Goal: Transaction & Acquisition: Purchase product/service

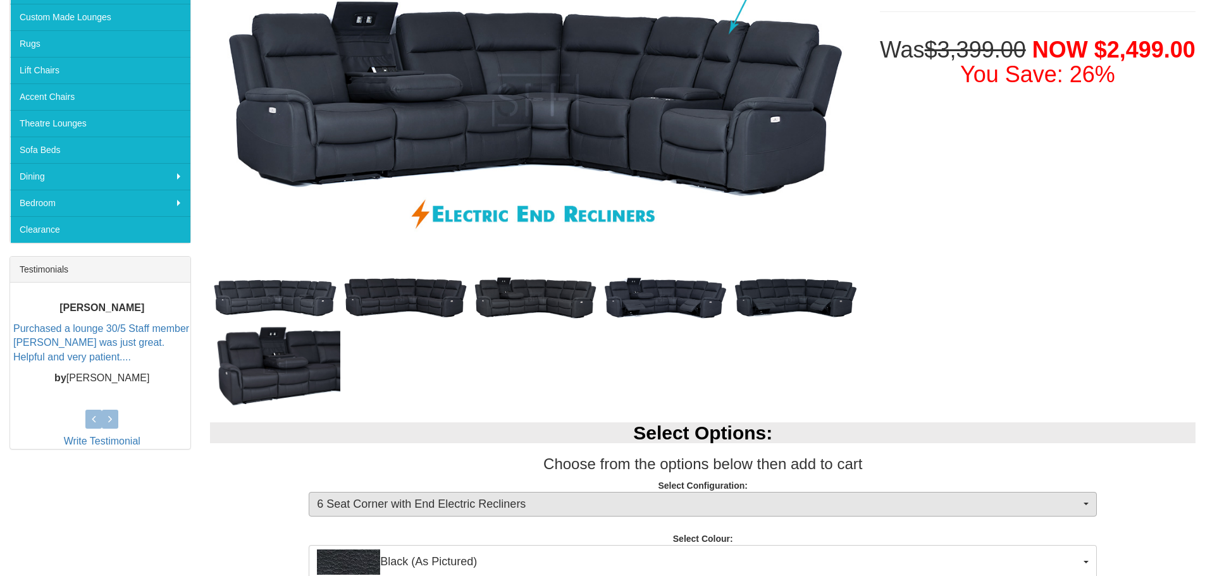
scroll to position [253, 0]
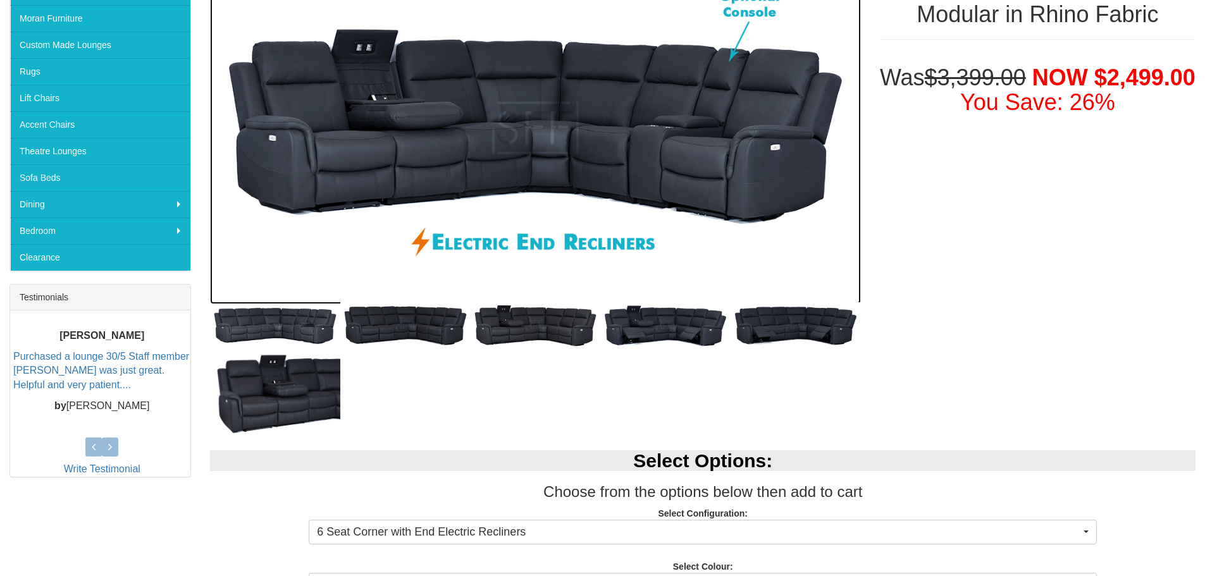
click at [522, 177] on img at bounding box center [535, 128] width 650 height 352
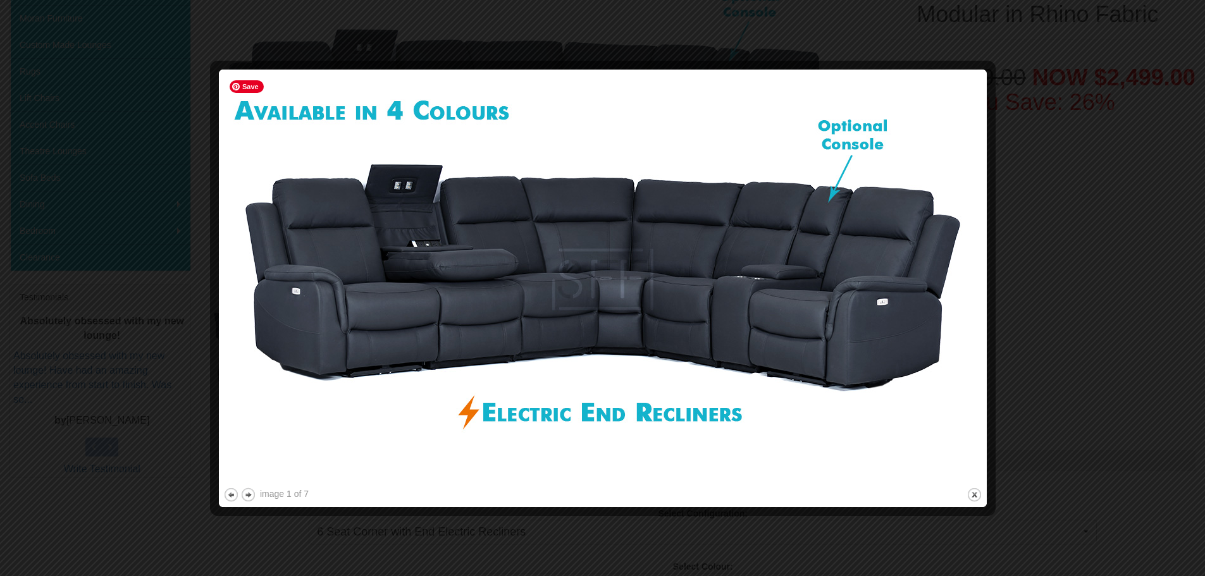
click at [999, 183] on div at bounding box center [602, 288] width 1205 height 576
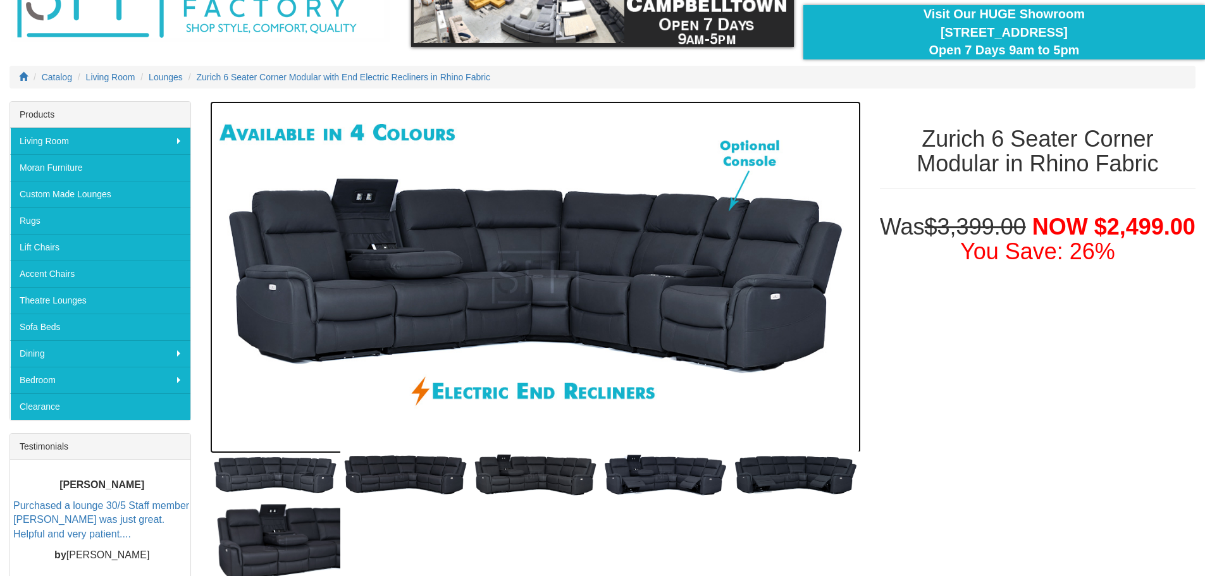
scroll to position [78, 0]
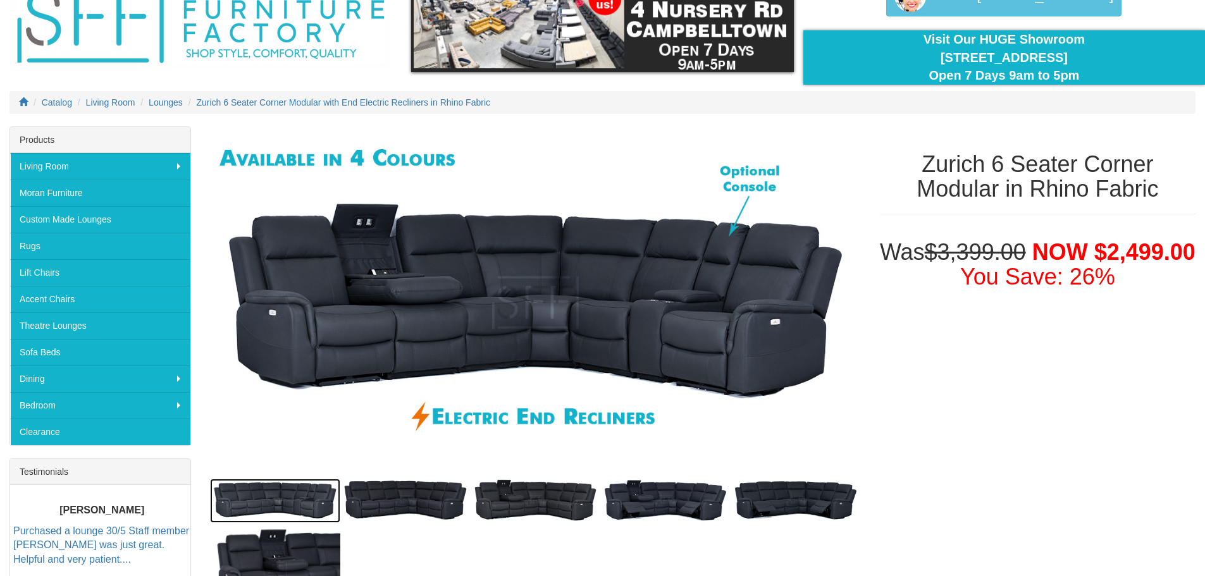
click at [307, 509] on img at bounding box center [275, 501] width 130 height 44
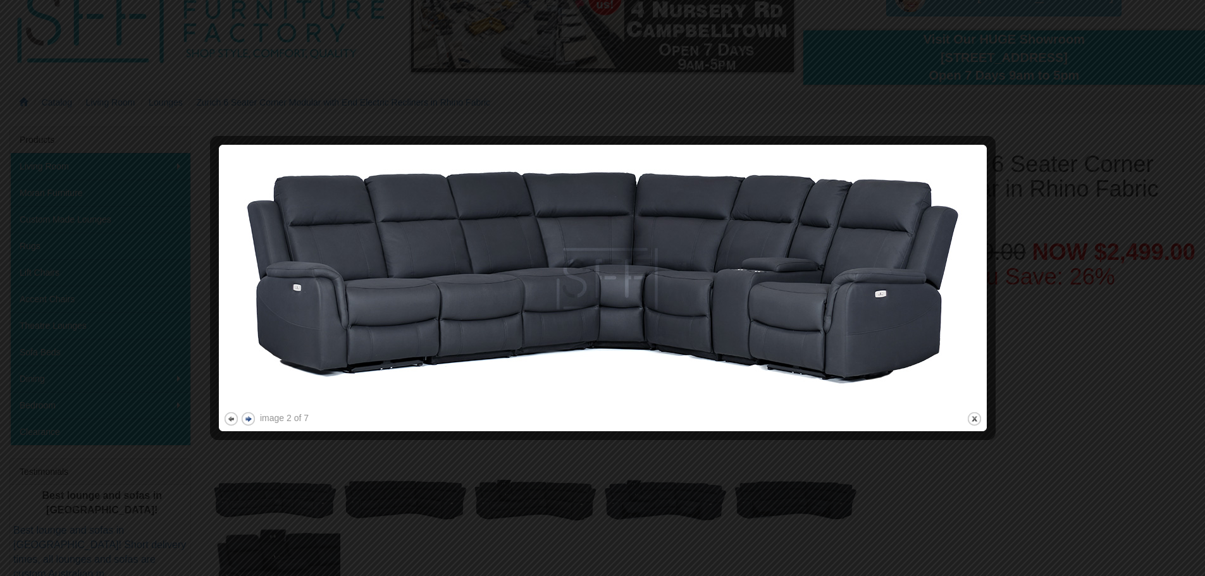
click at [244, 421] on button "next" at bounding box center [248, 419] width 16 height 16
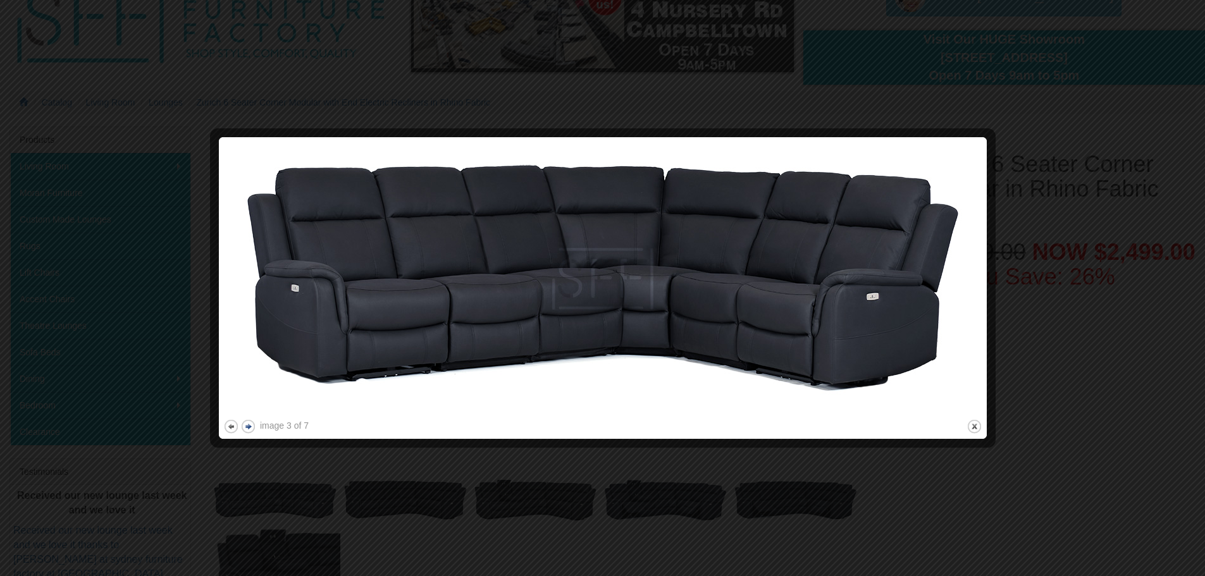
click at [249, 420] on button "next" at bounding box center [248, 427] width 16 height 16
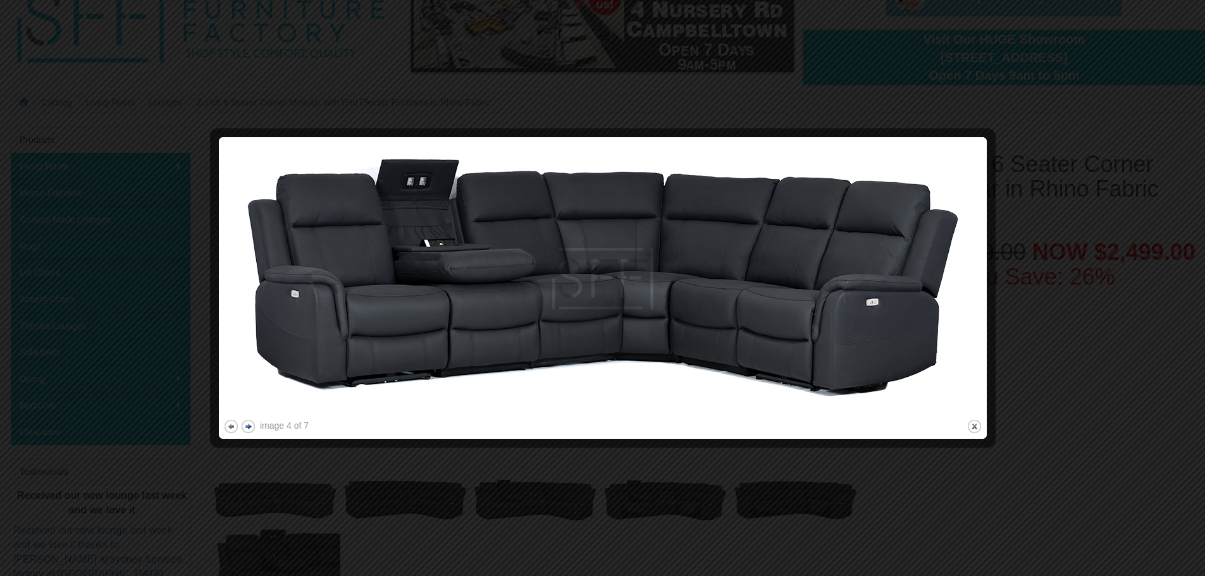
click at [249, 420] on button "next" at bounding box center [248, 427] width 16 height 16
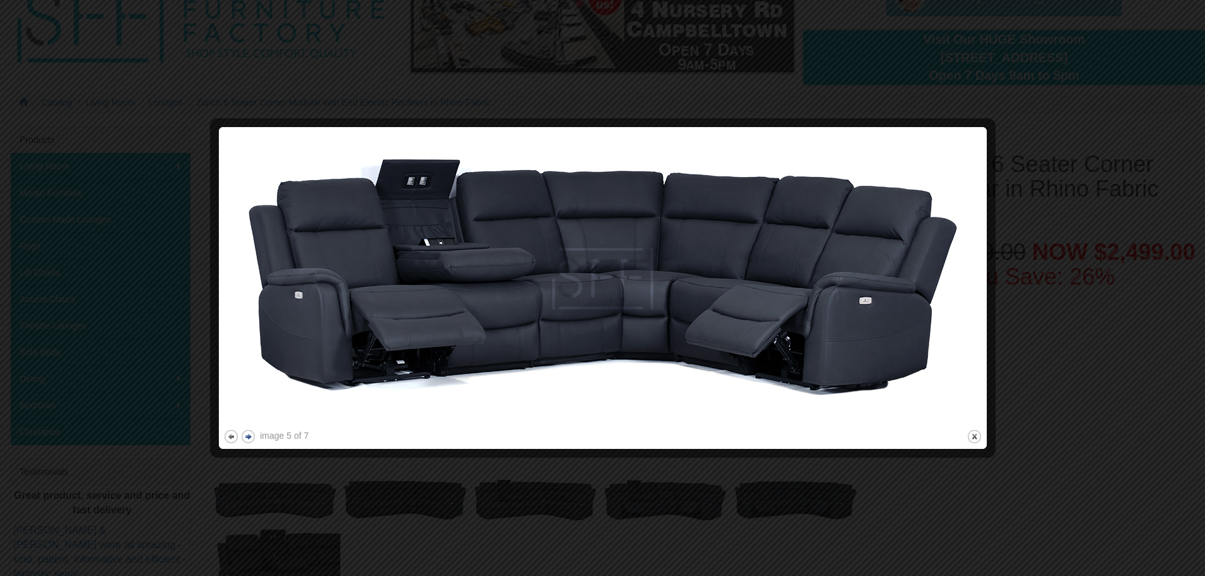
click at [249, 420] on img at bounding box center [602, 279] width 759 height 295
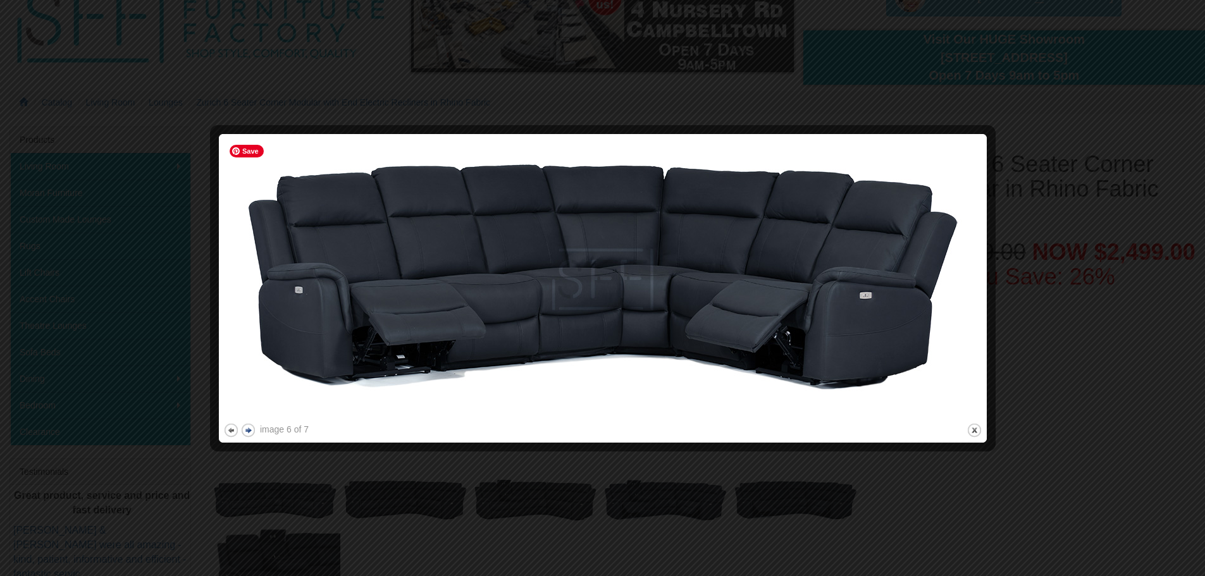
click at [249, 420] on img at bounding box center [602, 280] width 759 height 282
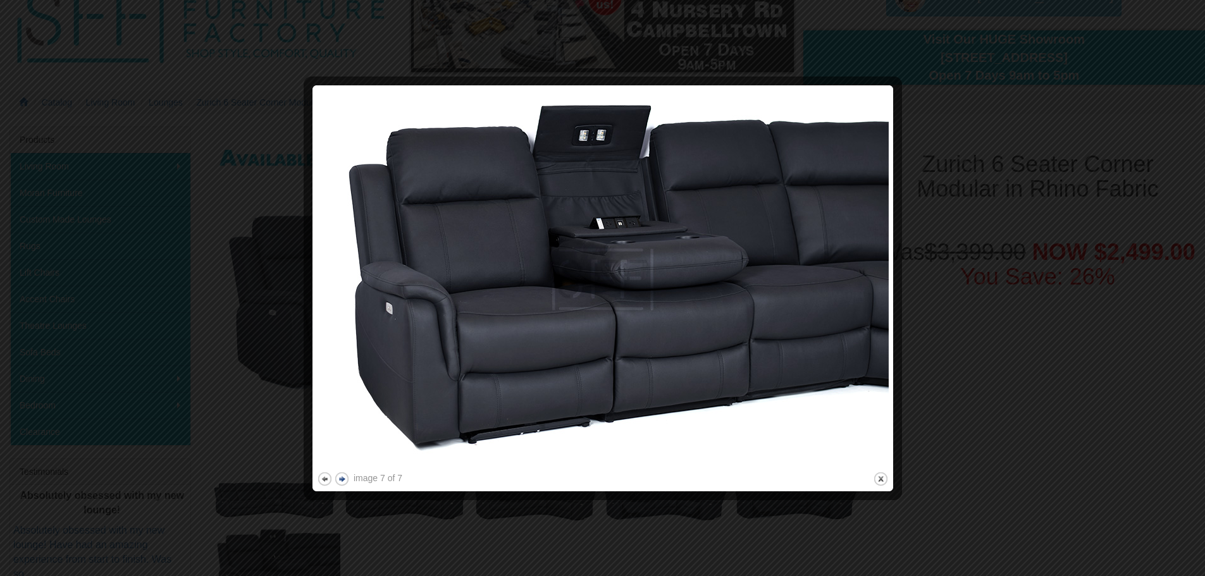
click at [342, 481] on button "next" at bounding box center [342, 479] width 16 height 16
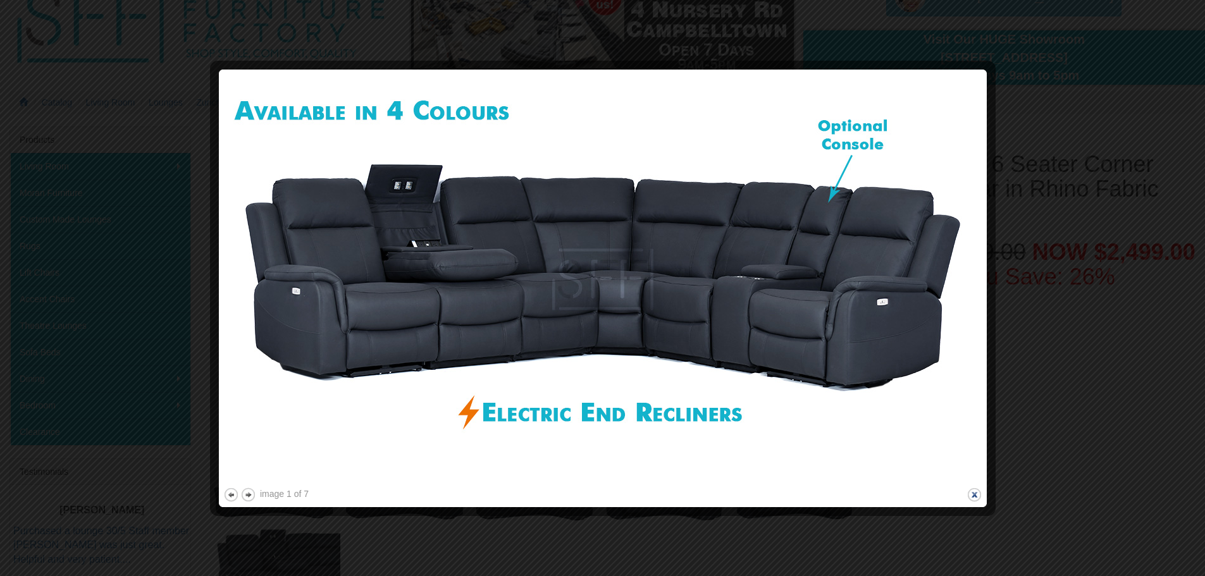
click at [980, 495] on button "close" at bounding box center [975, 495] width 16 height 16
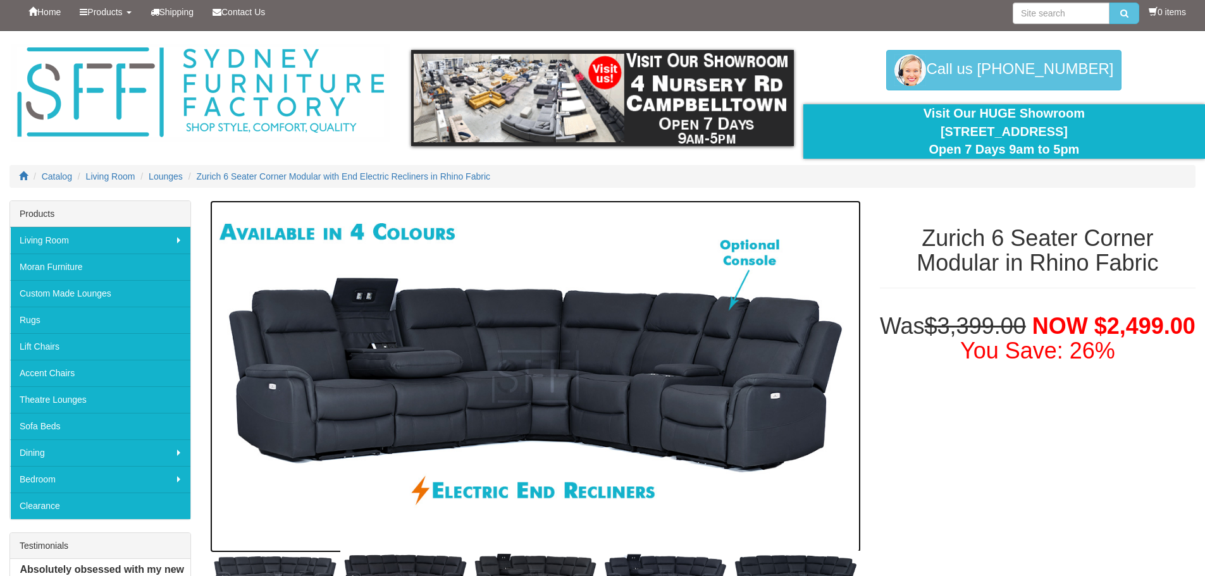
scroll to position [0, 0]
